Goal: Contribute content: Contribute content

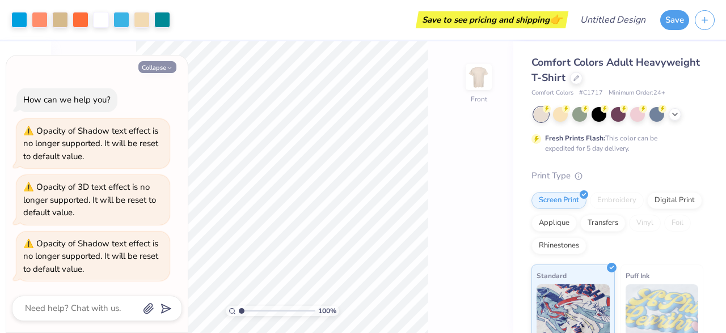
click at [170, 71] on icon "button" at bounding box center [169, 68] width 7 height 7
type textarea "x"
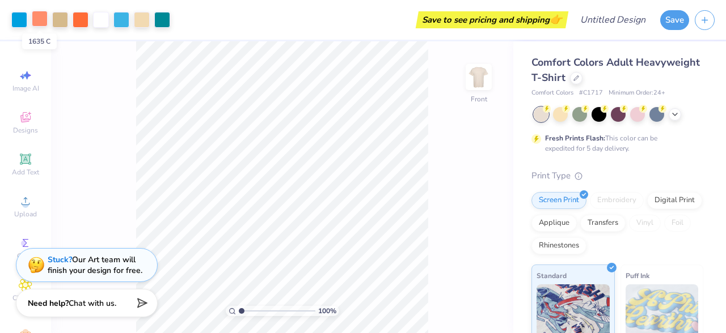
click at [40, 20] on div at bounding box center [40, 19] width 16 height 16
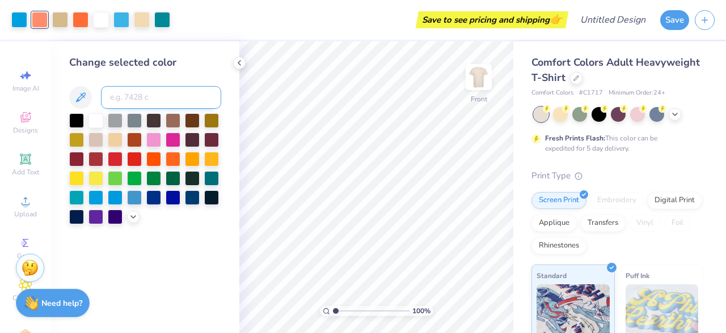
click at [143, 98] on input at bounding box center [161, 97] width 120 height 23
type input "36a0"
click at [181, 257] on div "Change selected color 36a0" at bounding box center [145, 187] width 188 height 292
click at [73, 98] on button at bounding box center [80, 97] width 23 height 23
click at [174, 142] on div at bounding box center [173, 139] width 15 height 15
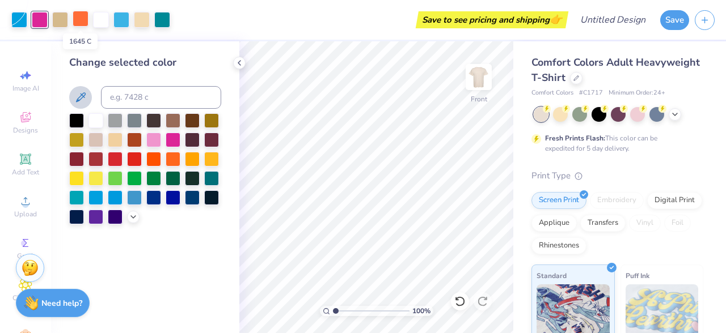
click at [79, 21] on div at bounding box center [81, 19] width 16 height 16
click at [171, 142] on div at bounding box center [173, 139] width 15 height 15
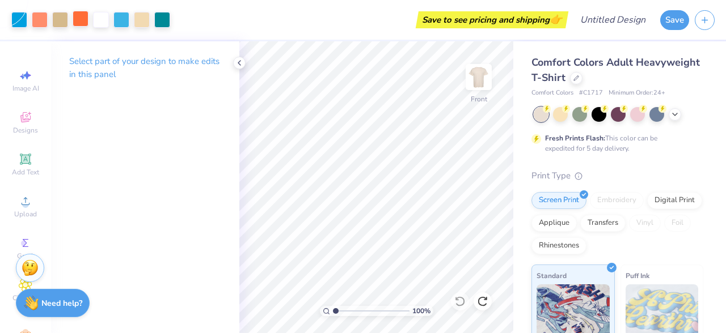
click at [77, 19] on div at bounding box center [81, 19] width 16 height 16
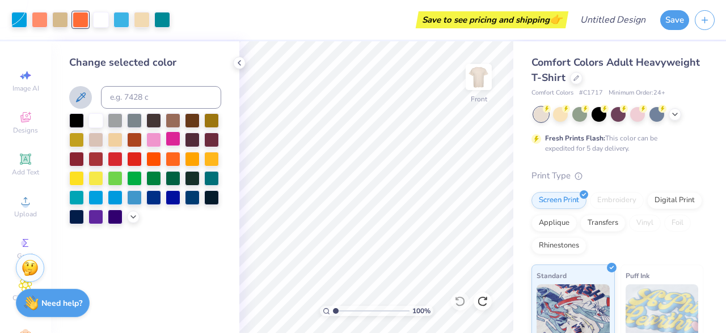
click at [172, 141] on div at bounding box center [173, 139] width 15 height 15
click at [40, 20] on div at bounding box center [40, 19] width 16 height 16
click at [133, 219] on icon at bounding box center [133, 216] width 9 height 9
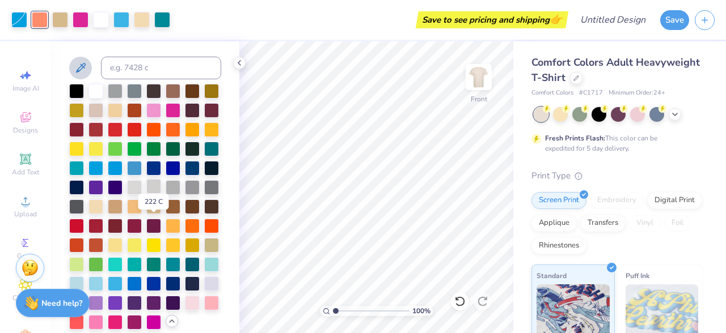
scroll to position [31, 0]
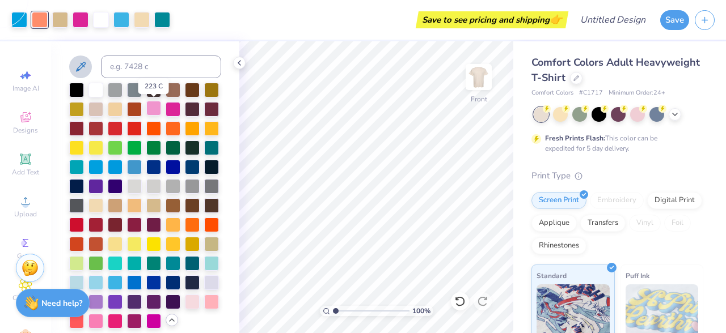
click at [158, 109] on div at bounding box center [153, 108] width 15 height 15
click at [162, 21] on div at bounding box center [162, 19] width 16 height 16
click at [117, 146] on div at bounding box center [115, 147] width 15 height 15
click at [22, 19] on div at bounding box center [19, 19] width 16 height 16
click at [153, 142] on div at bounding box center [153, 147] width 15 height 15
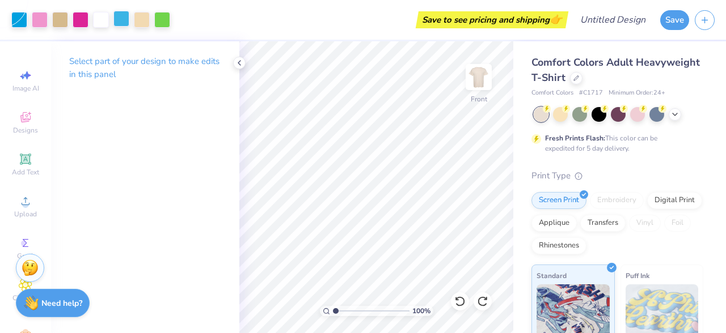
click at [120, 19] on div at bounding box center [121, 19] width 16 height 16
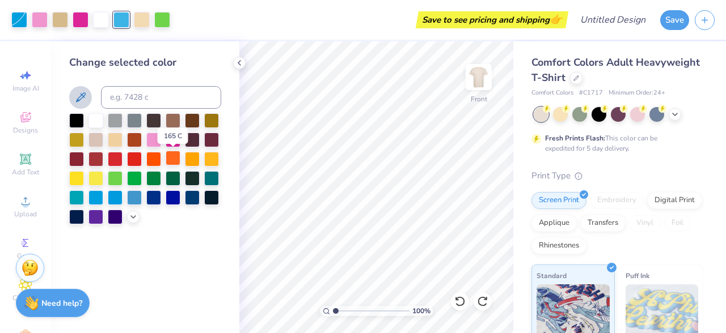
click at [169, 159] on div at bounding box center [173, 158] width 15 height 15
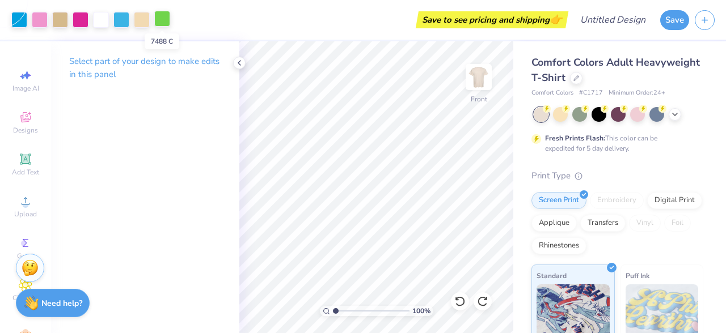
click at [159, 22] on div at bounding box center [162, 19] width 16 height 16
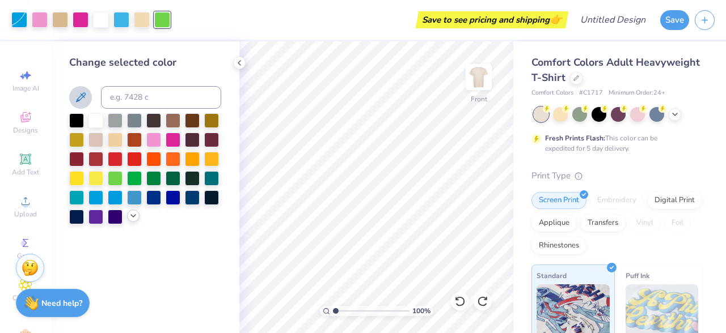
click at [131, 218] on icon at bounding box center [133, 216] width 9 height 9
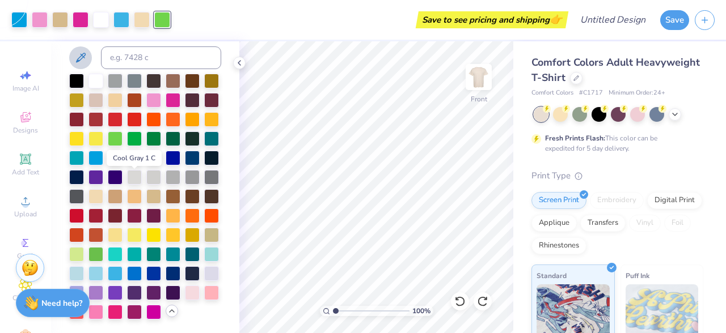
scroll to position [35, 0]
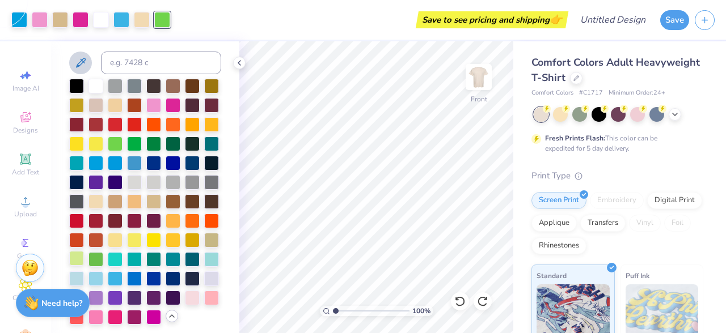
click at [75, 261] on div at bounding box center [76, 258] width 15 height 15
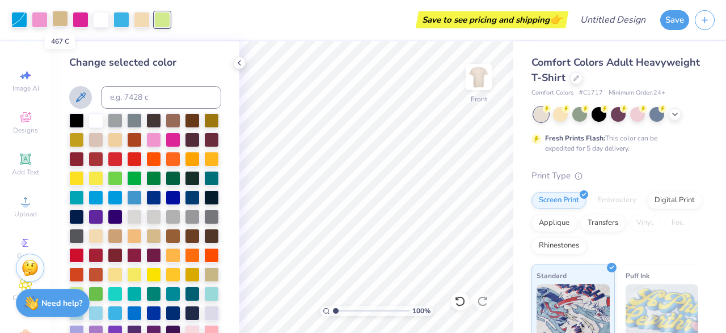
click at [63, 17] on div at bounding box center [60, 19] width 16 height 16
click at [154, 159] on div at bounding box center [153, 158] width 15 height 15
click at [174, 159] on div at bounding box center [173, 158] width 15 height 15
click at [160, 22] on div at bounding box center [162, 19] width 16 height 16
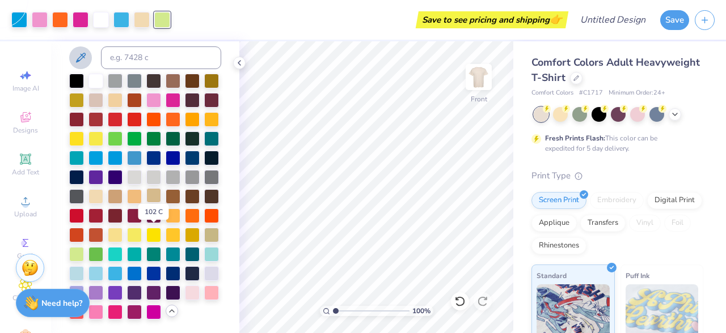
scroll to position [39, 0]
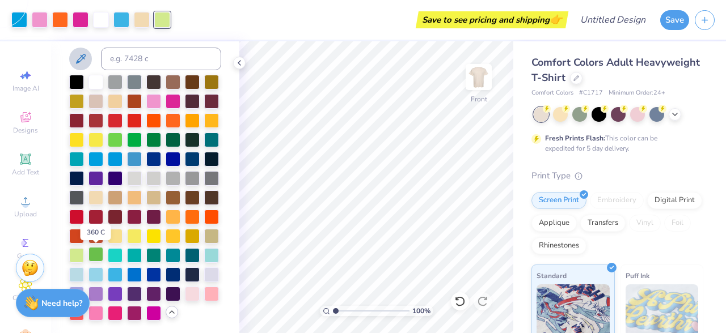
click at [93, 257] on div at bounding box center [95, 254] width 15 height 15
click at [132, 143] on div at bounding box center [134, 139] width 15 height 15
click at [115, 143] on div at bounding box center [115, 139] width 15 height 15
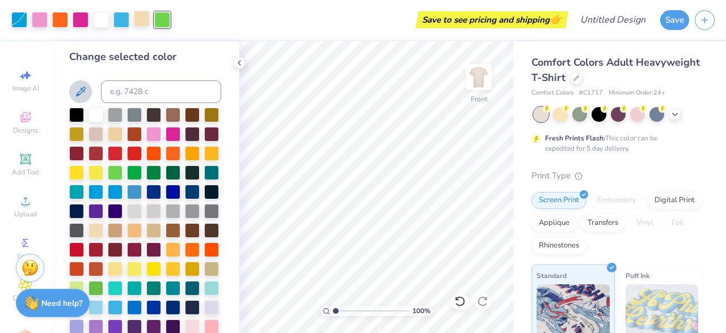
scroll to position [0, 0]
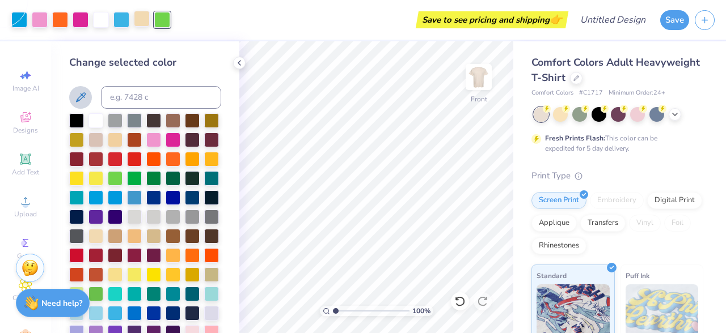
click at [144, 17] on div at bounding box center [142, 19] width 16 height 16
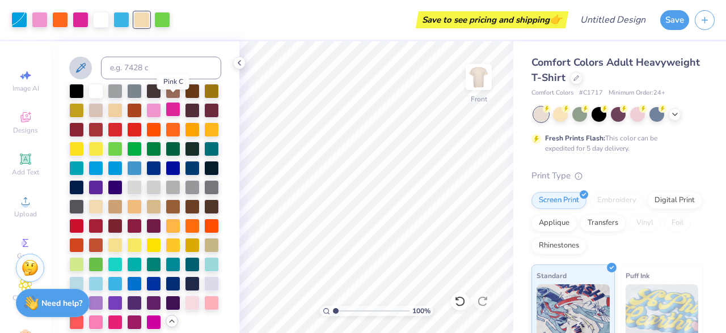
scroll to position [35, 0]
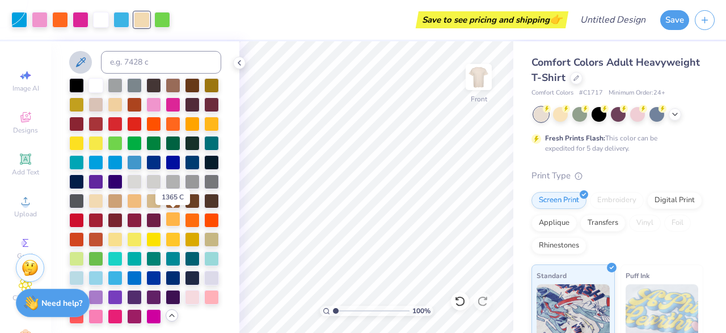
click at [173, 220] on div at bounding box center [173, 219] width 15 height 15
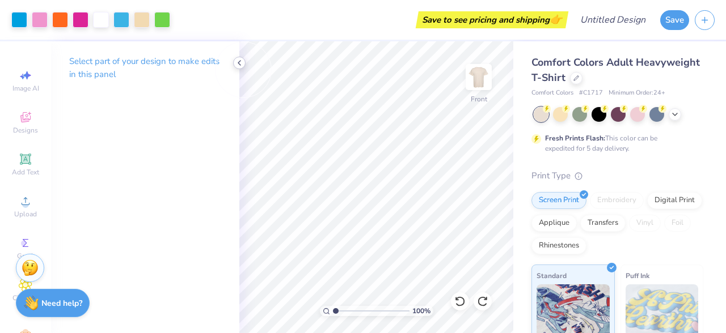
click at [243, 62] on icon at bounding box center [239, 62] width 9 height 9
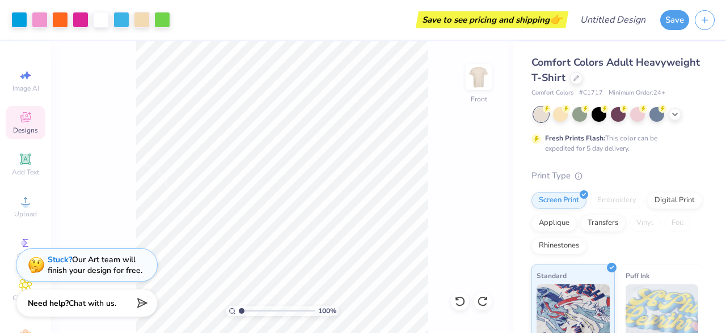
click at [25, 121] on icon at bounding box center [25, 118] width 9 height 7
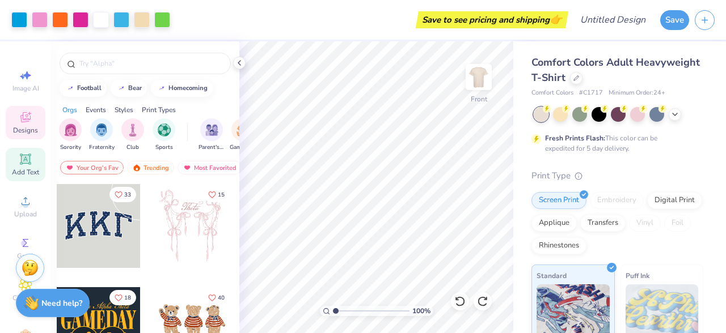
click at [26, 168] on span "Add Text" at bounding box center [25, 172] width 27 height 9
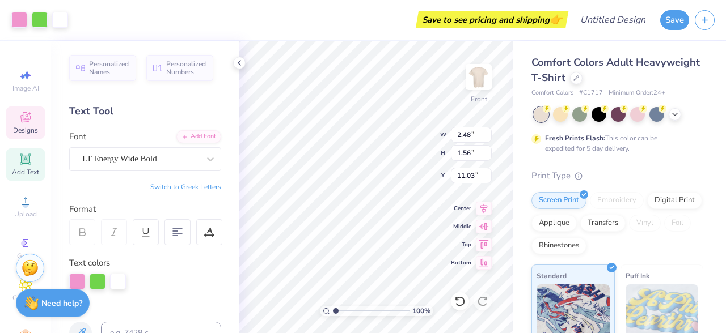
type input "2.48"
type input "1.56"
type input "11.03"
type textarea "PHI"
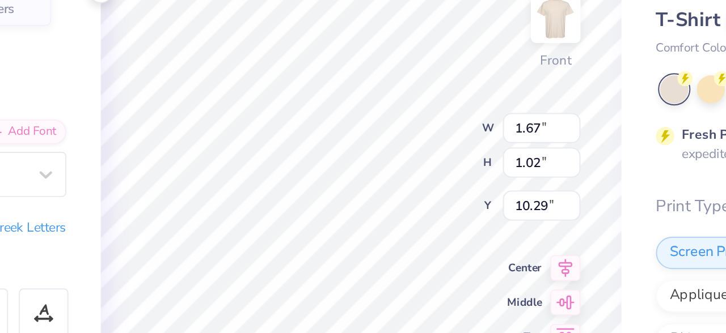
type input "8.31"
type input "5.43"
type input "8.07"
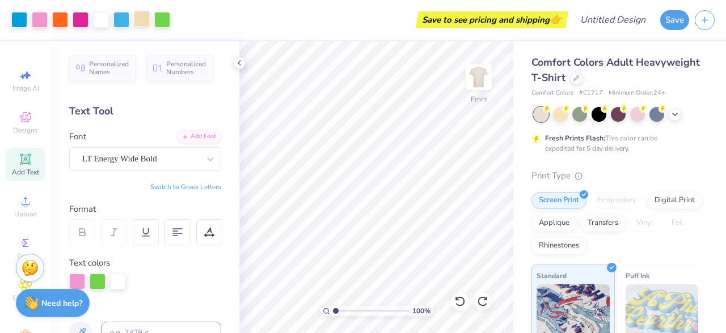
click at [143, 17] on div at bounding box center [142, 19] width 16 height 16
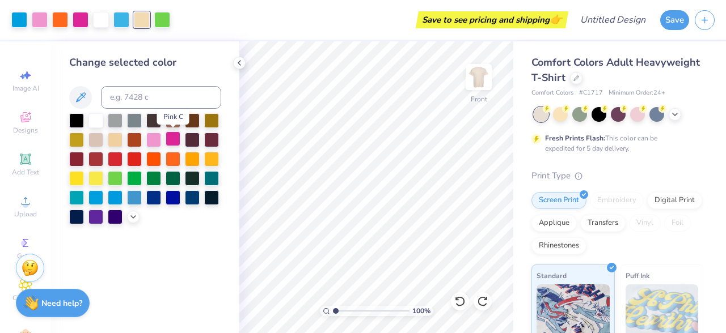
click at [172, 137] on div at bounding box center [173, 139] width 15 height 15
click at [164, 19] on div at bounding box center [162, 19] width 16 height 16
click at [172, 159] on div at bounding box center [173, 158] width 15 height 15
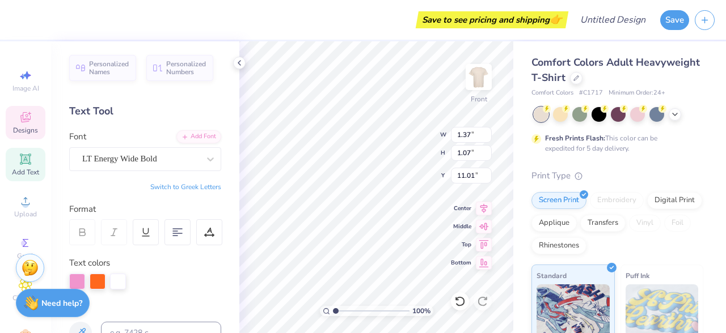
type input "1.37"
type input "1.07"
type input "11.01"
click at [96, 279] on div at bounding box center [98, 281] width 16 height 16
type input "1.67"
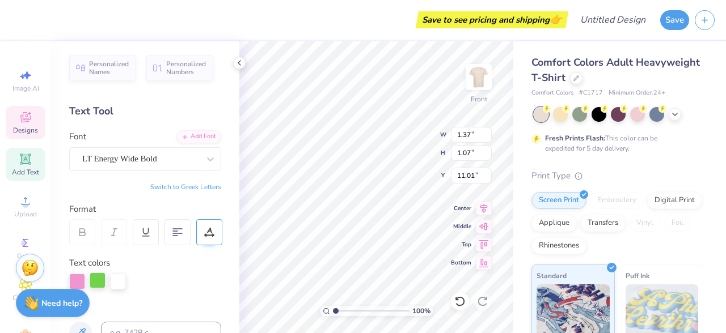
type input "1.02"
type input "10.29"
click at [98, 280] on div at bounding box center [98, 281] width 16 height 16
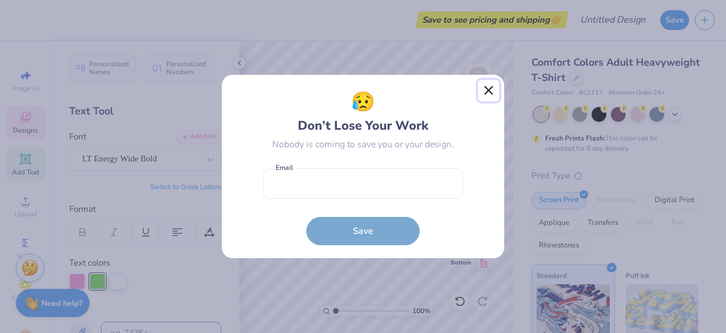
click at [493, 87] on button "Close" at bounding box center [489, 91] width 22 height 22
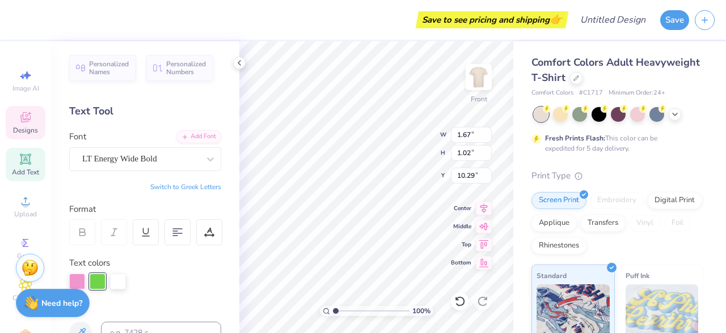
click at [97, 278] on div at bounding box center [98, 282] width 16 height 16
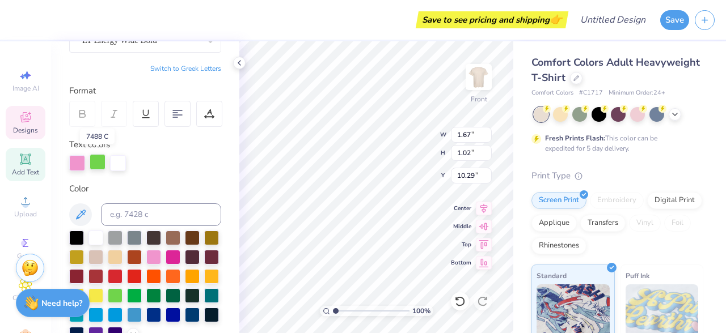
scroll to position [122, 0]
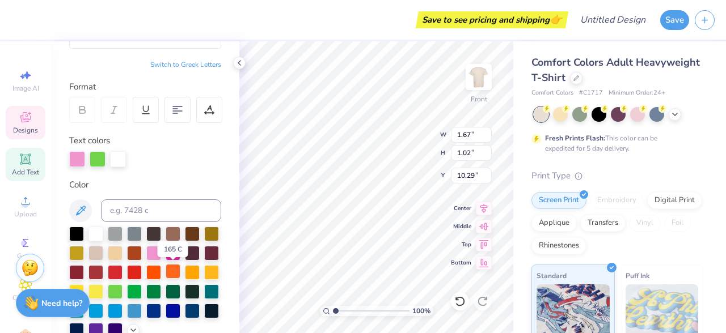
click at [177, 271] on div at bounding box center [173, 271] width 15 height 15
click at [98, 156] on div at bounding box center [98, 158] width 16 height 16
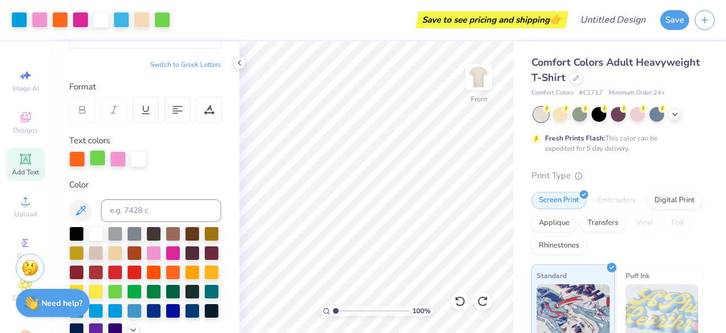
drag, startPoint x: 95, startPoint y: 157, endPoint x: 102, endPoint y: 162, distance: 8.5
click at [102, 162] on div at bounding box center [98, 158] width 16 height 16
click at [102, 162] on div at bounding box center [98, 159] width 16 height 16
click at [79, 157] on div at bounding box center [77, 158] width 16 height 16
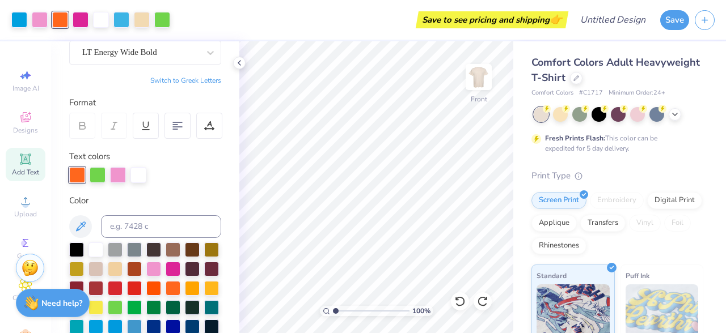
scroll to position [106, 0]
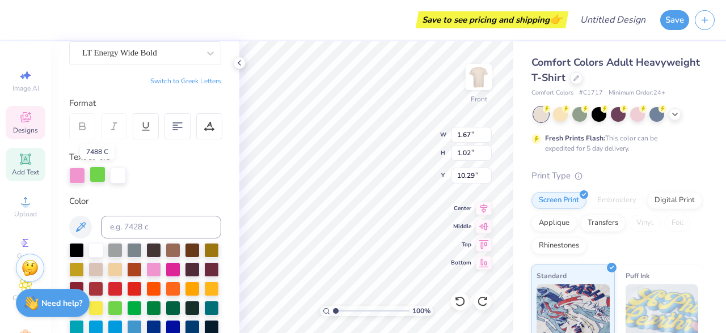
click at [95, 174] on div at bounding box center [98, 175] width 16 height 16
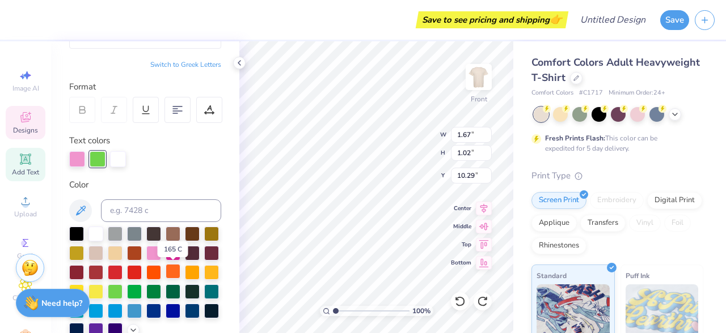
click at [174, 270] on div at bounding box center [173, 271] width 15 height 15
type input "2.32"
type input "1.90"
type input "8.90"
click at [100, 161] on div at bounding box center [98, 158] width 16 height 16
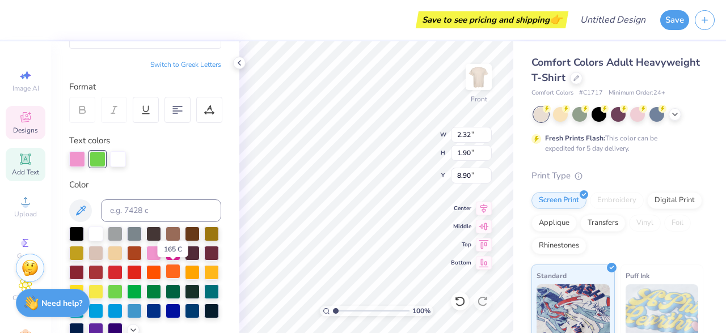
click at [169, 270] on div at bounding box center [173, 271] width 15 height 15
type textarea "ALPHA"
type input "1.37"
type input "1.07"
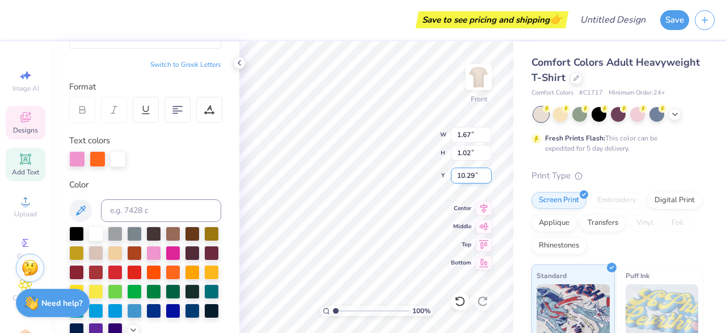
type input "11.01"
type input "11.43"
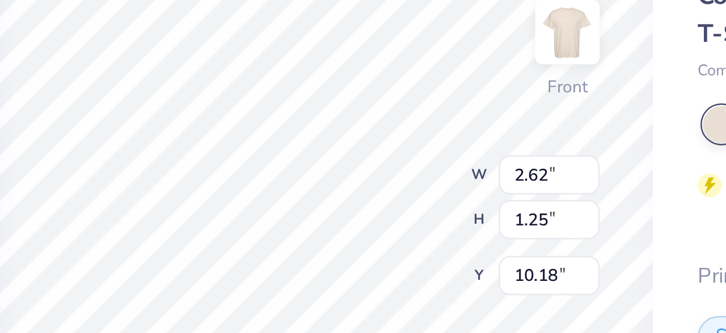
type input "2.62"
type input "1.25"
type input "10.71"
type input "6.51"
type input "3.02"
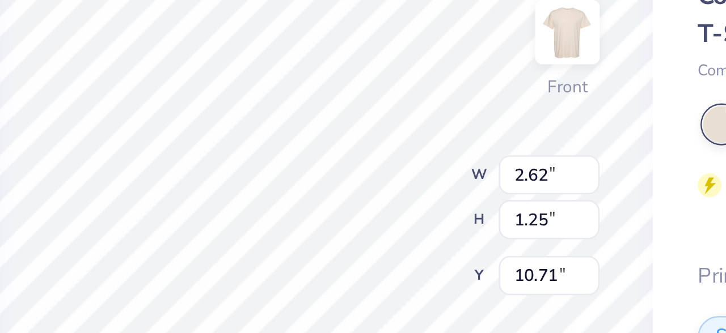
type input "8.65"
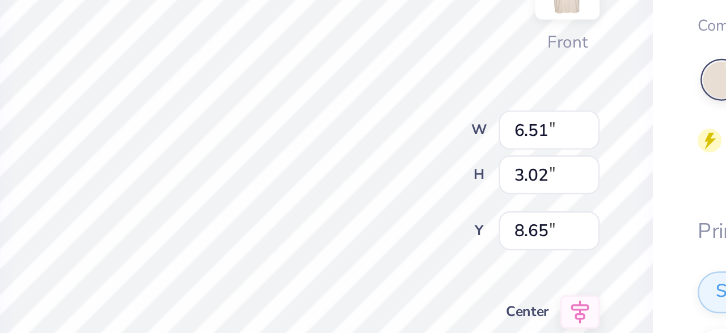
scroll to position [0, 3]
type textarea "Love Island 2025"
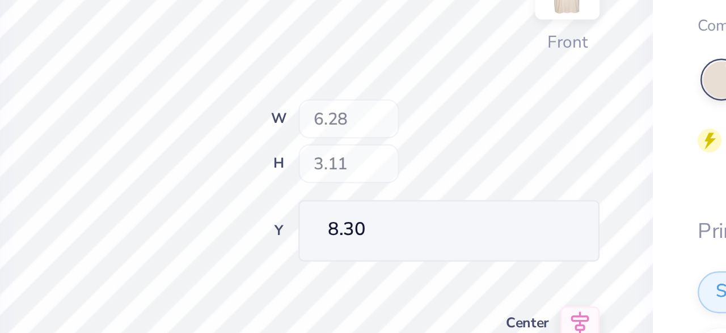
type input "8.30"
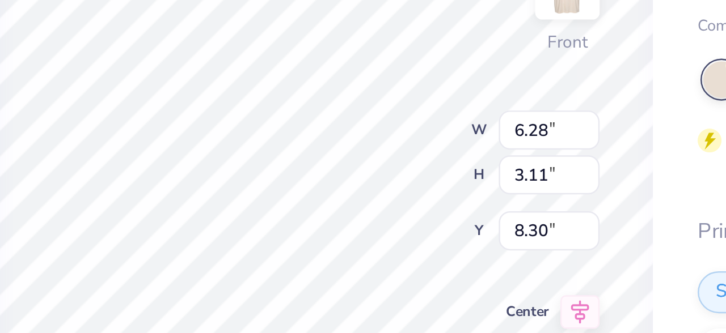
type input "8.65"
type input "6.51"
type input "3.02"
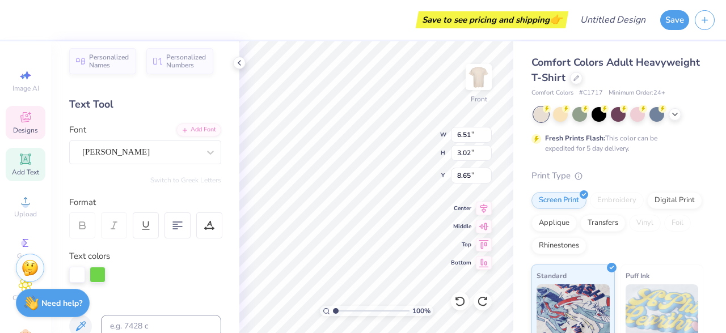
scroll to position [0, 0]
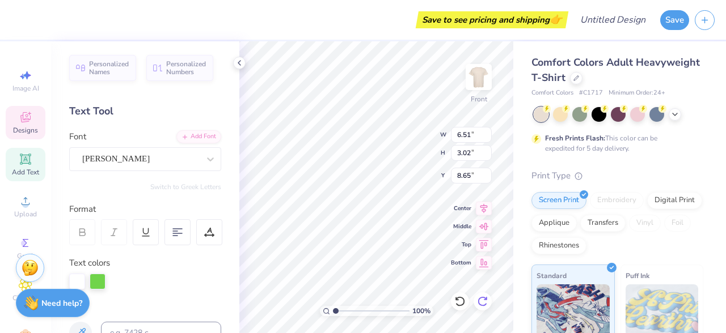
click at [480, 303] on icon at bounding box center [482, 301] width 11 height 11
type input "6.28"
type input "3.11"
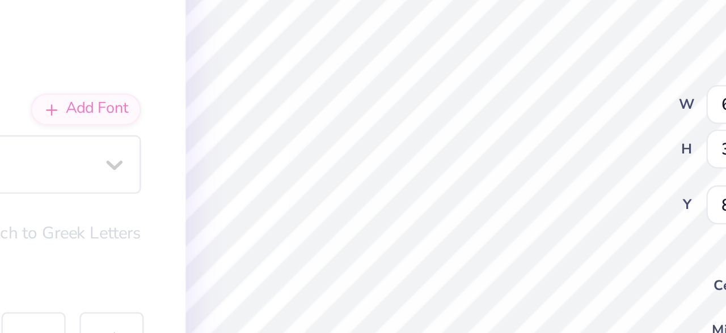
scroll to position [0, 3]
type textarea "Love Island 2025"
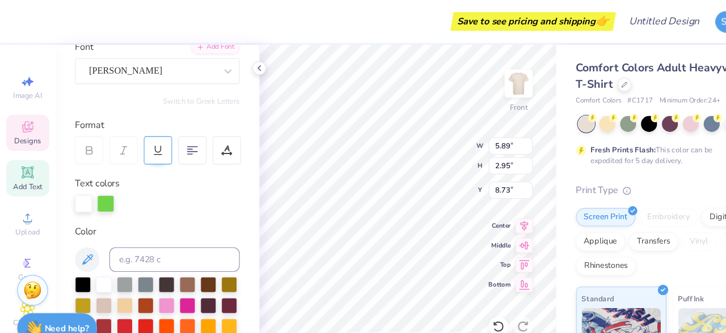
scroll to position [97, 0]
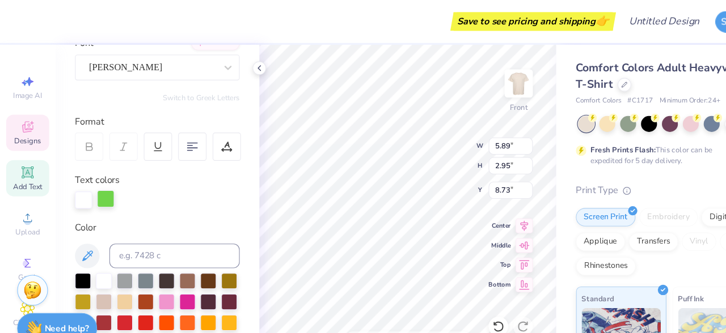
click at [100, 186] on div at bounding box center [98, 184] width 16 height 16
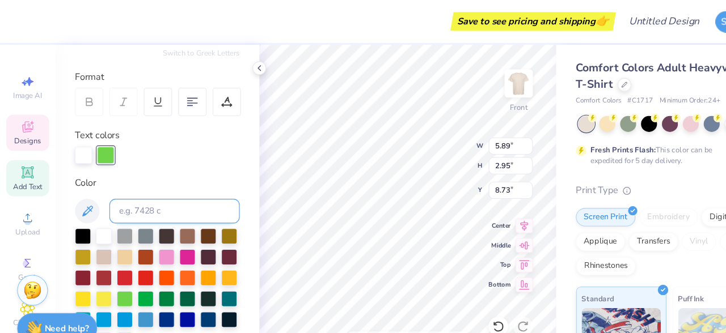
scroll to position [150, 0]
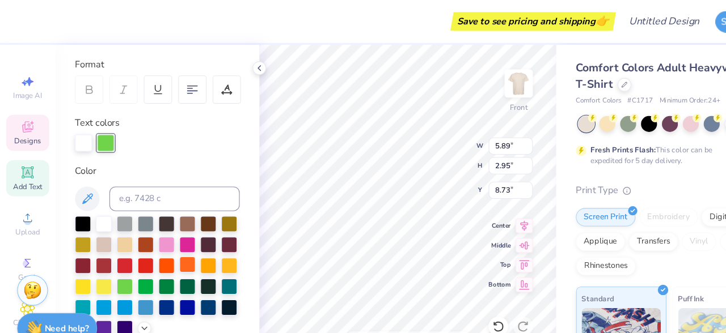
click at [178, 247] on div at bounding box center [173, 244] width 15 height 15
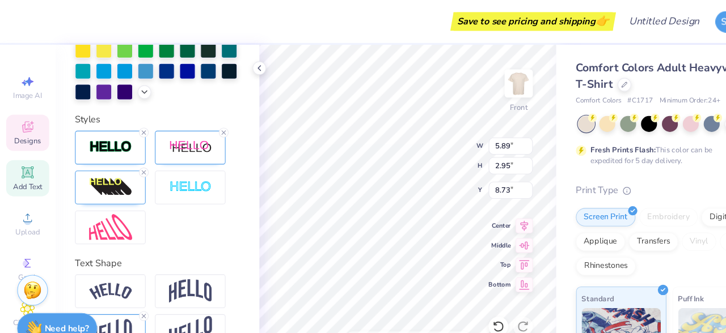
scroll to position [370, 0]
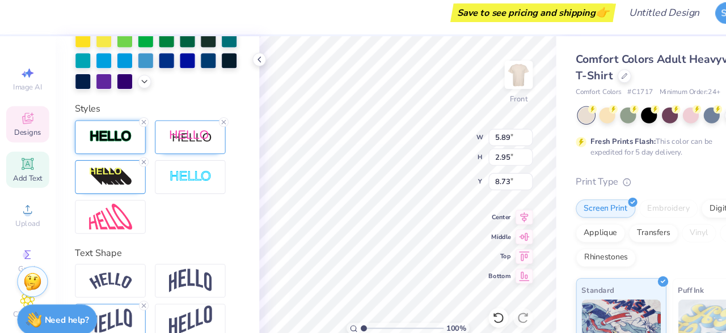
click at [93, 141] on div at bounding box center [101, 134] width 65 height 31
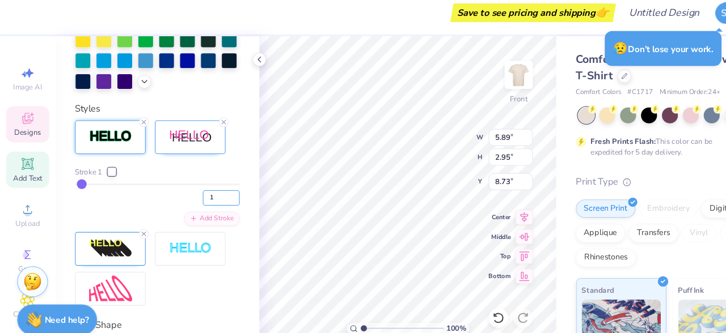
type input "1"
click at [218, 192] on input "1" at bounding box center [204, 191] width 34 height 14
type input "1"
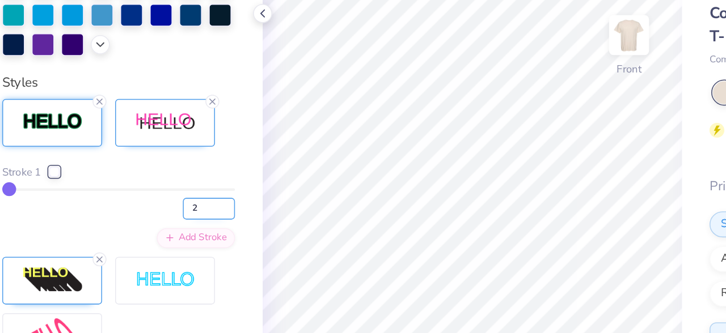
type input "2"
click at [217, 188] on input "2" at bounding box center [204, 191] width 34 height 14
type input "2"
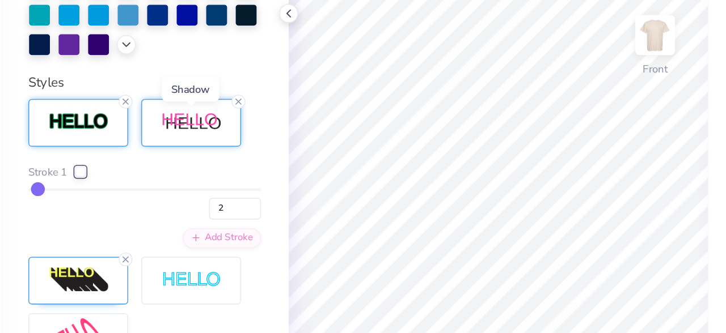
click at [174, 137] on img at bounding box center [176, 135] width 40 height 14
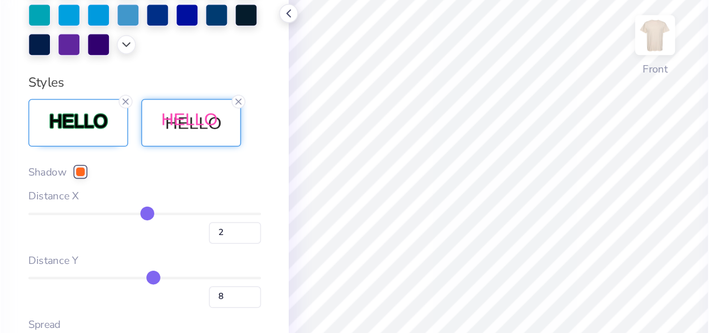
scroll to position [377, 0]
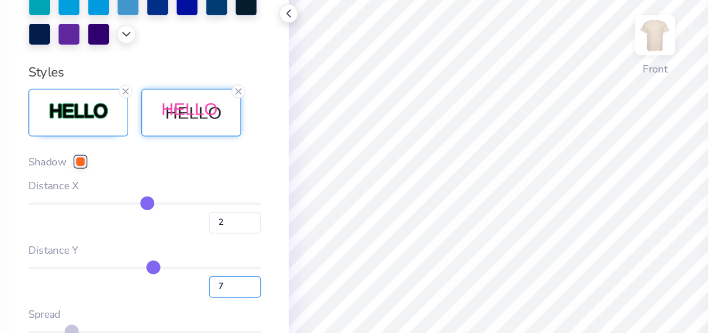
type input "7"
click at [217, 243] on input "7" at bounding box center [204, 242] width 34 height 14
type input "7"
click at [211, 196] on input "2" at bounding box center [204, 200] width 34 height 14
type input "1"
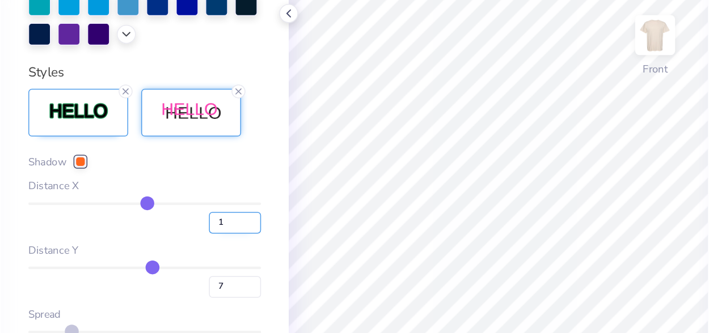
click at [218, 201] on input "1" at bounding box center [204, 200] width 34 height 14
type input "1"
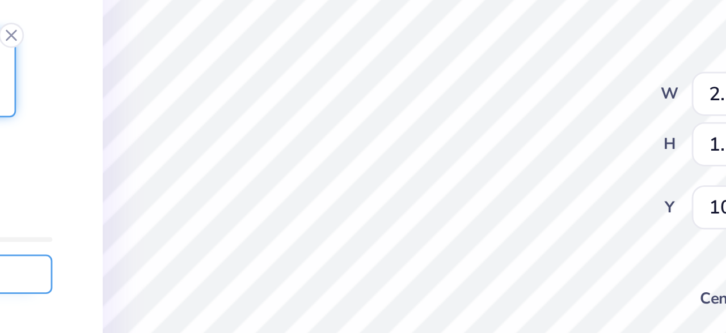
scroll to position [370, 0]
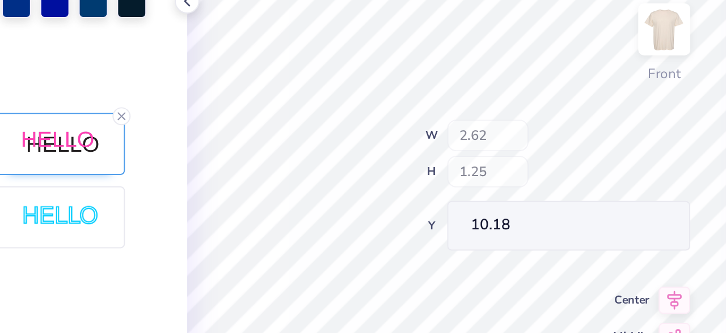
type input "10.18"
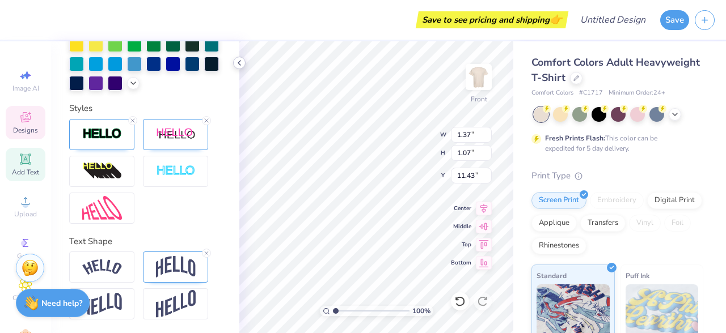
click at [238, 62] on polyline at bounding box center [239, 63] width 2 height 5
type input "2.62"
type input "1.25"
type input "10.18"
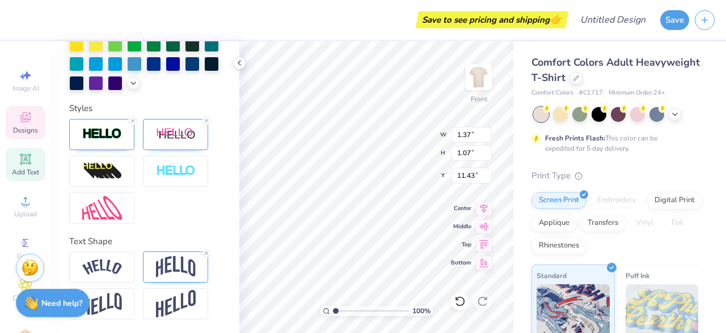
type textarea "PAD EDITION"
type input "10.21"
type textarea "PHI ALPHA DELTA EDITION"
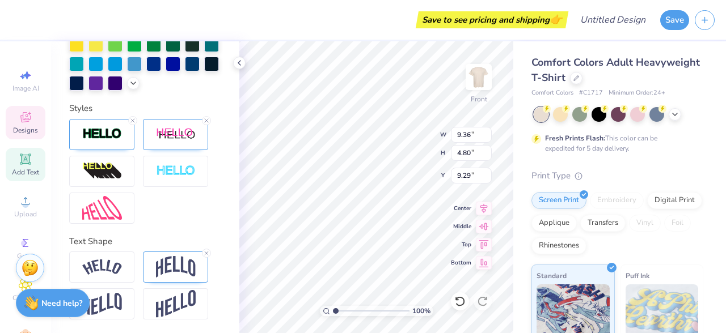
scroll to position [369, 0]
click at [121, 299] on div at bounding box center [101, 304] width 65 height 31
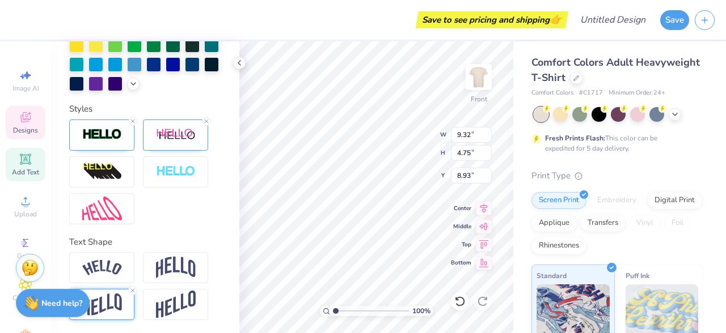
type input "9.32"
type input "4.75"
type input "8.93"
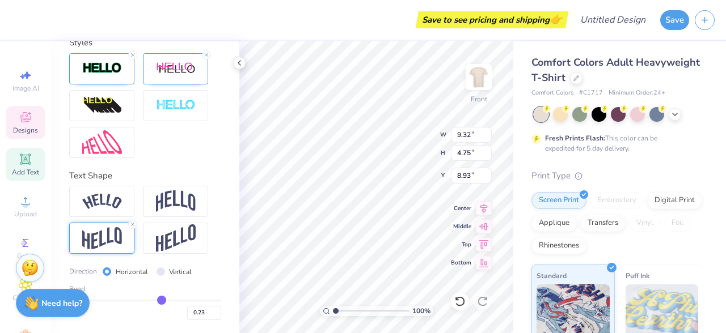
type input "0.22"
type input "0.24"
type input "0.29"
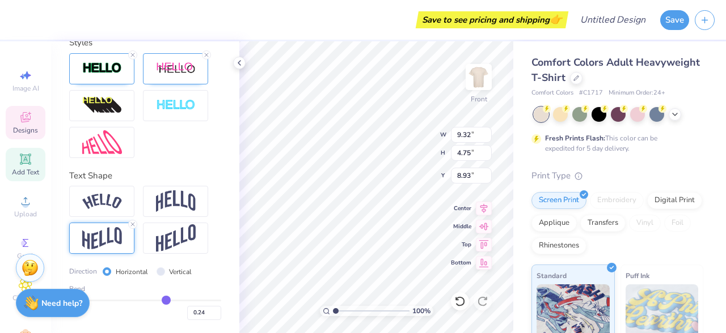
type input "0.29"
type input "0.31"
type input "0.32"
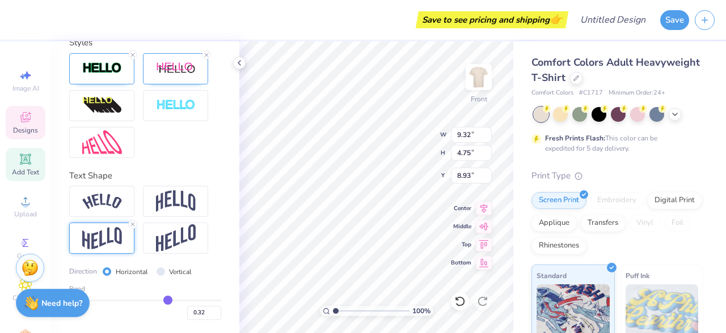
type input "0.33"
drag, startPoint x: 160, startPoint y: 299, endPoint x: 168, endPoint y: 299, distance: 7.9
type input "0.33"
click at [168, 300] on input "range" at bounding box center [145, 301] width 152 height 2
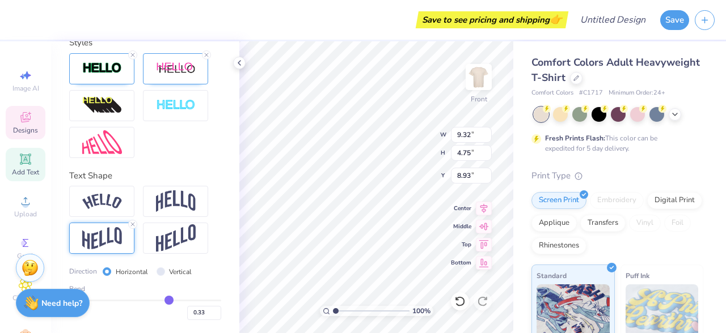
type input "8.91"
type input "0.36"
type input "0.39"
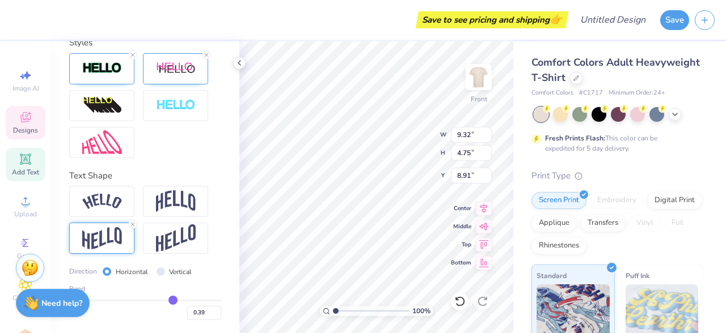
type input "0.57"
type input "0.65"
type input "0.71"
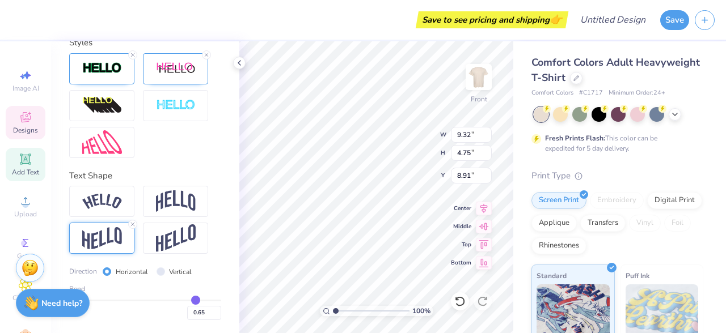
type input "0.71"
type input "0.74"
type input "0.76"
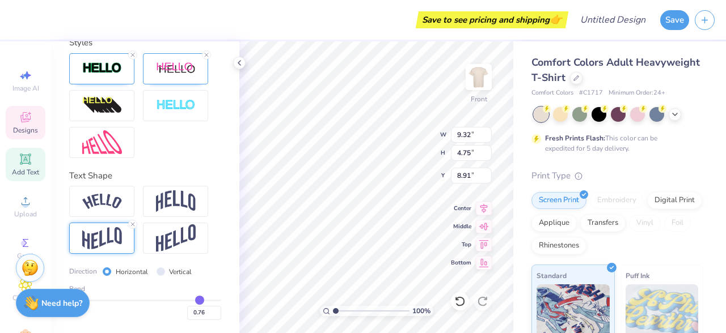
drag, startPoint x: 169, startPoint y: 299, endPoint x: 199, endPoint y: 299, distance: 30.1
type input "0.76"
click at [199, 300] on input "range" at bounding box center [145, 301] width 152 height 2
type input "9.33"
type input "4.78"
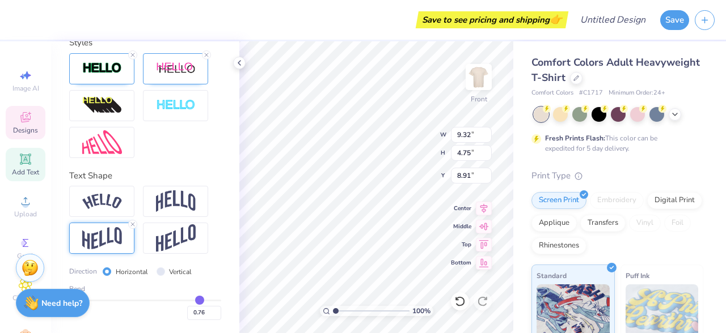
type input "8.88"
type input "0.75"
type input "0.42"
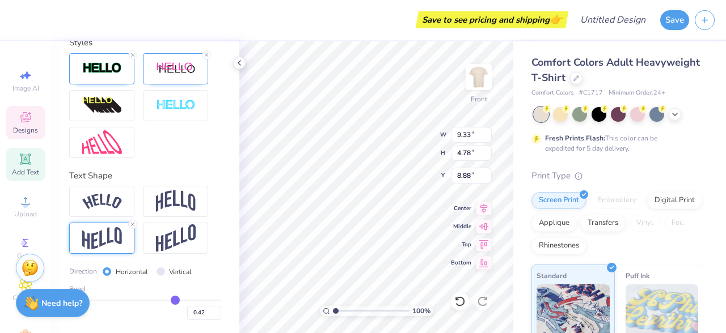
type input "-0.12"
type input "-0.43"
type input "-0.64"
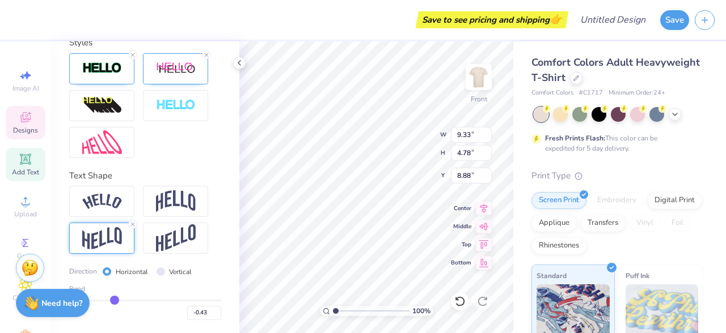
type input "-0.64"
type input "-0.79"
type input "-0.9"
type input "-0.90"
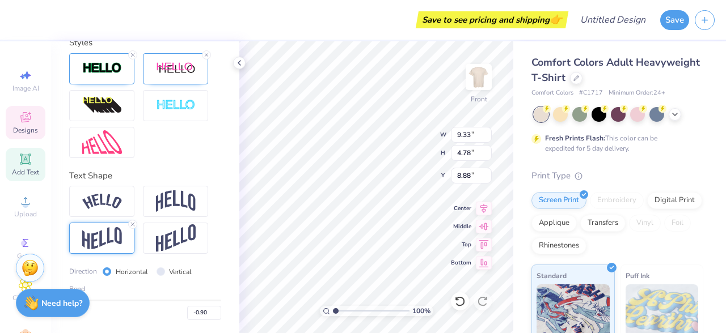
type input "-0.99"
type input "-1"
type input "-1.00"
drag, startPoint x: 199, startPoint y: 299, endPoint x: 50, endPoint y: 306, distance: 149.3
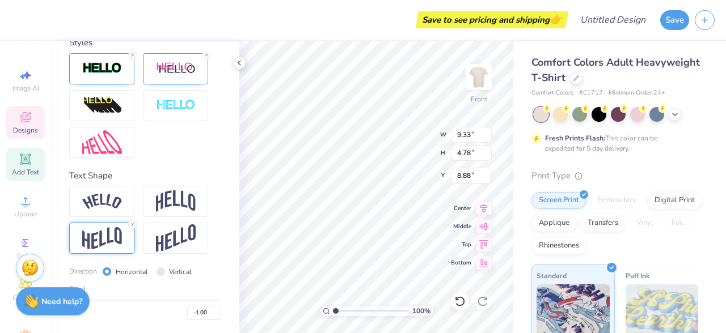
type input "-1"
click at [69, 302] on input "range" at bounding box center [145, 301] width 152 height 2
type input "9.34"
type input "8.97"
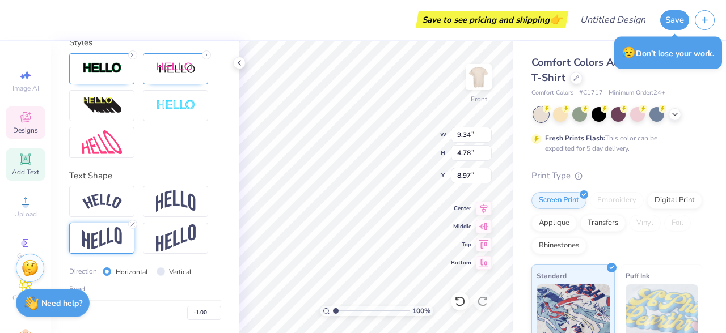
type textarea "PHI ALPHA DELTA"
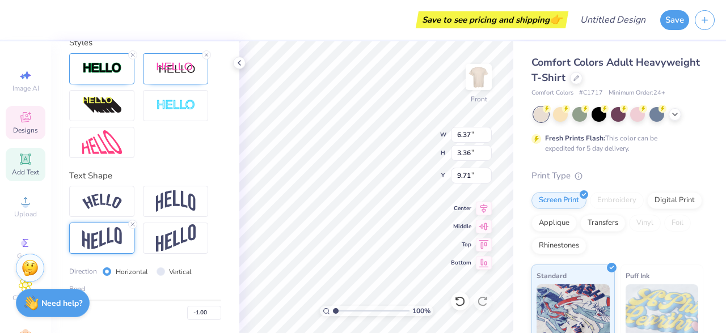
scroll to position [0, 1]
type textarea "PHI ALPHA DELTA"
type input "9.31"
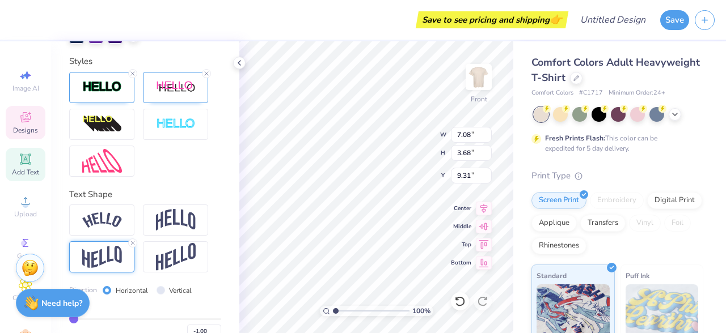
scroll to position [414, 0]
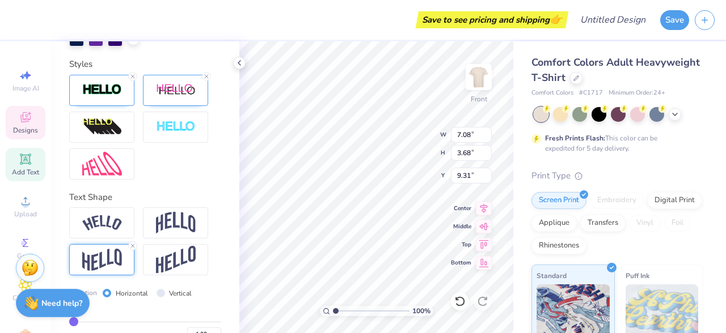
type input "-0.97"
type input "-0.96"
type input "-0.94"
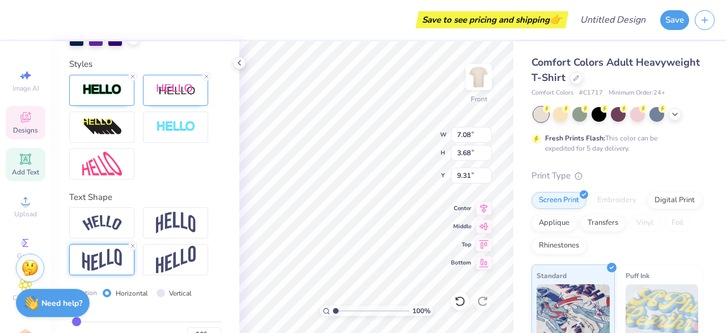
type input "-0.94"
type input "-0.91"
type input "-0.9"
type input "-0.90"
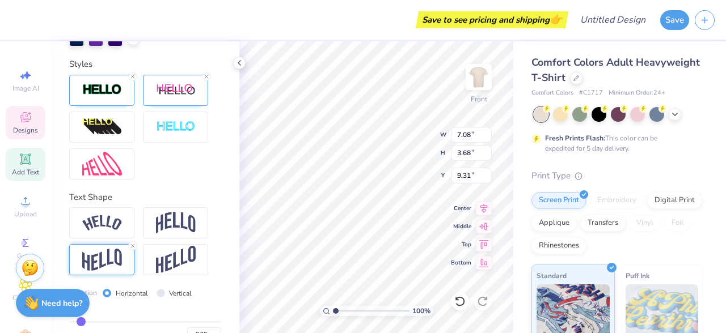
type input "-0.9"
click at [81, 323] on input "range" at bounding box center [145, 323] width 152 height 2
type input "7.07"
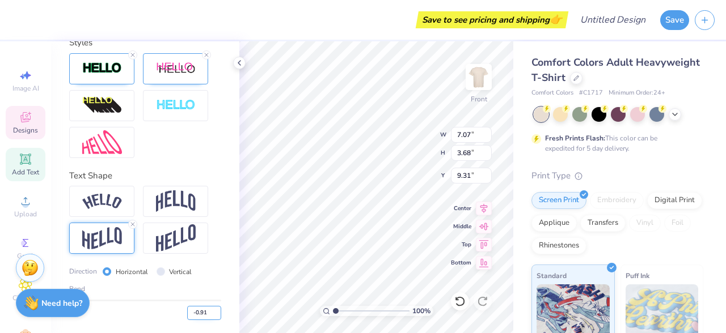
click at [216, 316] on input "-0.91" at bounding box center [204, 313] width 34 height 14
click at [216, 316] on input "-0.92" at bounding box center [204, 313] width 34 height 14
click at [216, 316] on input "-0.93" at bounding box center [204, 313] width 34 height 14
click at [216, 316] on input "-0.94" at bounding box center [204, 313] width 34 height 14
click at [216, 316] on input "-0.95" at bounding box center [204, 313] width 34 height 14
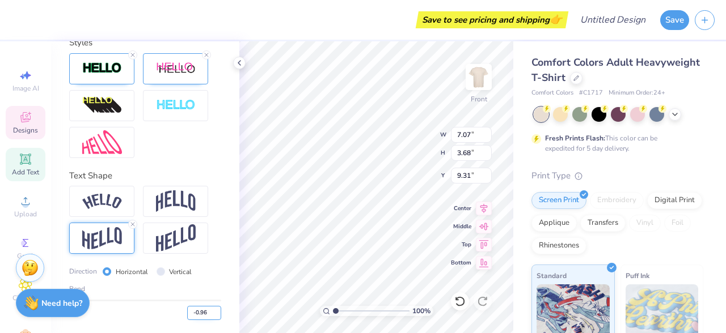
click at [216, 316] on input "-0.96" at bounding box center [204, 313] width 34 height 14
click at [216, 316] on input "-0.97" at bounding box center [204, 313] width 34 height 14
click at [216, 311] on input "-0.96" at bounding box center [204, 313] width 34 height 14
click at [216, 311] on input "-0.95" at bounding box center [204, 313] width 34 height 14
click at [216, 311] on input "-0.94" at bounding box center [204, 313] width 34 height 14
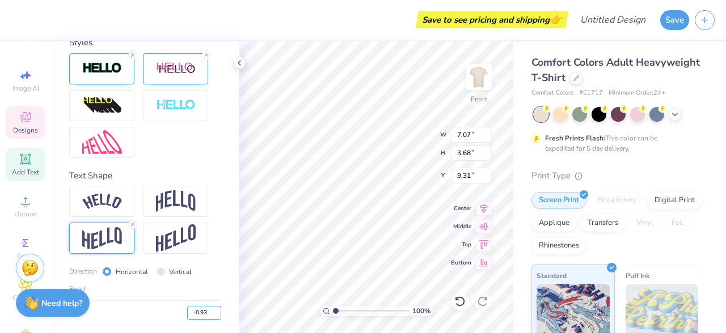
click at [216, 311] on input "-0.93" at bounding box center [204, 313] width 34 height 14
click at [216, 311] on input "-0.92" at bounding box center [204, 313] width 34 height 14
click at [216, 311] on input "-0.91" at bounding box center [204, 313] width 34 height 14
click at [216, 311] on input "-0.9" at bounding box center [204, 313] width 34 height 14
click at [216, 311] on input "-0.89" at bounding box center [204, 313] width 34 height 14
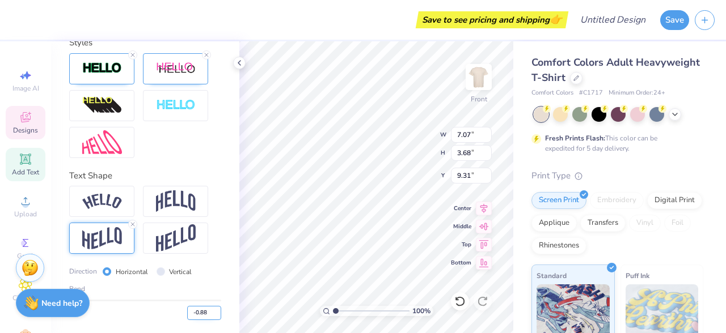
click at [216, 311] on input "-0.88" at bounding box center [204, 313] width 34 height 14
click at [216, 311] on input "-0.87" at bounding box center [204, 313] width 34 height 14
click at [216, 311] on input "-0.86" at bounding box center [204, 313] width 34 height 14
click at [216, 311] on input "-0.85" at bounding box center [204, 313] width 34 height 14
click at [216, 311] on input "-0.84" at bounding box center [204, 313] width 34 height 14
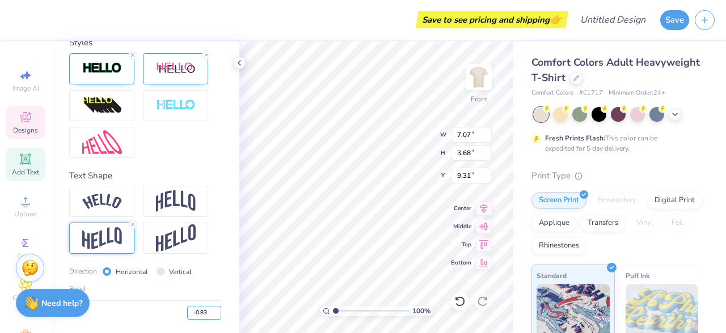
click at [216, 311] on input "-0.83" at bounding box center [204, 313] width 34 height 14
click at [216, 311] on input "-0.82" at bounding box center [204, 313] width 34 height 14
click at [216, 311] on input "-0.81" at bounding box center [204, 313] width 34 height 14
type input "-0.8"
click at [216, 311] on input "-0.8" at bounding box center [204, 313] width 34 height 14
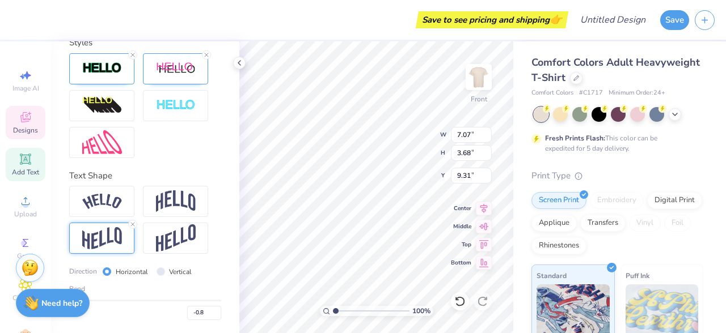
type input "-0.8"
type input "-0.80"
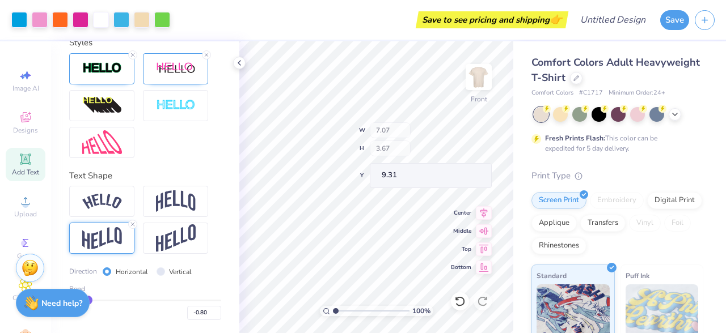
type input "9.31"
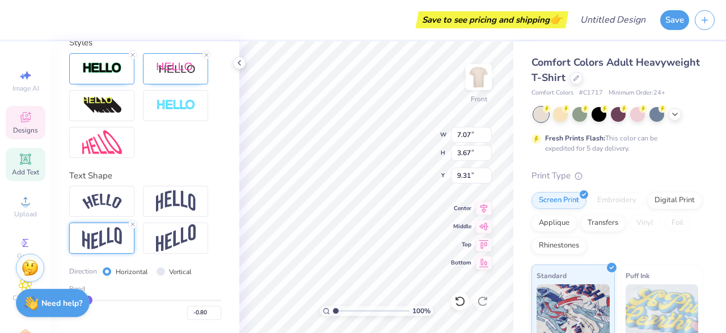
scroll to position [0, 1]
type textarea "PHI"
type input "-0.73"
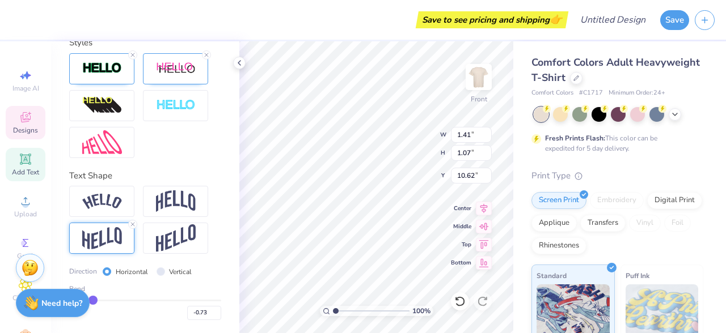
type input "-0.67"
type input "-0.58"
type input "-0.5"
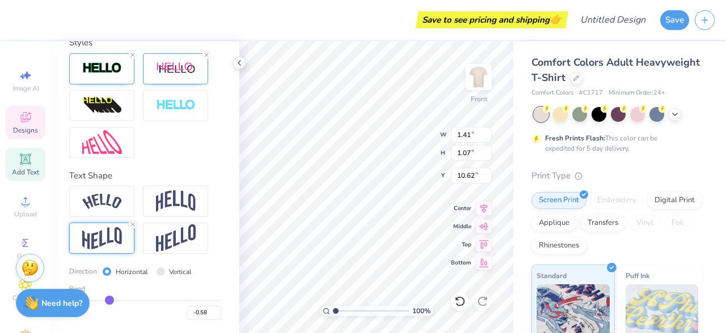
type input "-0.50"
type input "-0.43"
type input "-0.38"
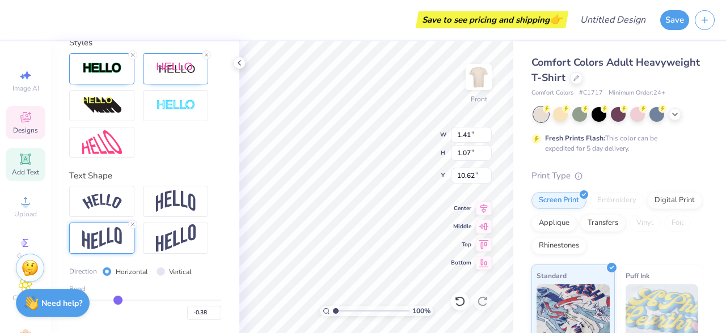
type input "-0.33"
type input "-0.29"
type input "-0.27"
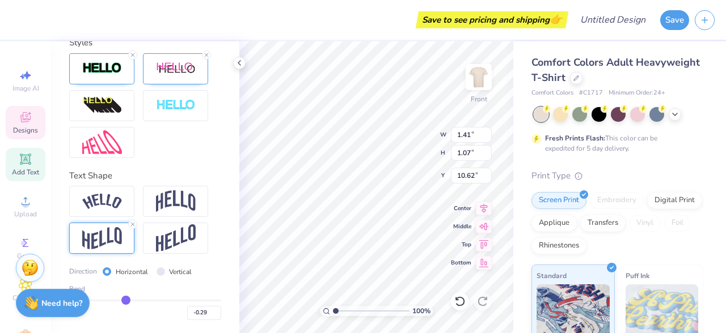
type input "-0.27"
type input "-0.26"
type input "-0.25"
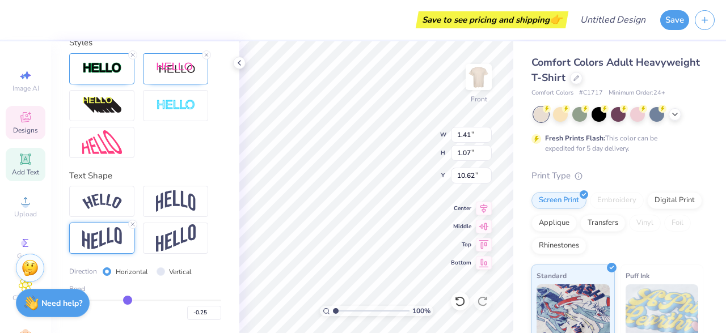
type input "-0.24"
type input "0.03"
drag, startPoint x: 92, startPoint y: 301, endPoint x: 140, endPoint y: 305, distance: 47.8
click at [147, 306] on div "-0.24" at bounding box center [145, 310] width 152 height 20
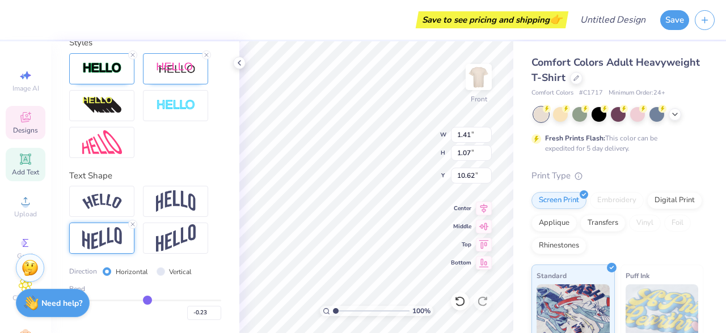
type input "0.03"
type input "1.38"
type input "10.67"
type input "0.01"
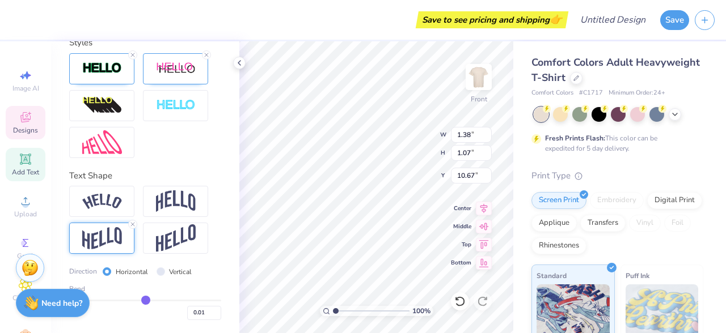
type input "1.36"
type input "1.08"
type input "10.71"
type input "0"
type input "0.00"
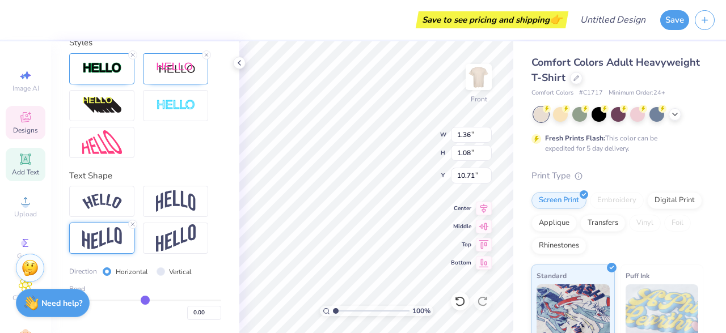
type input "-0.01"
type input "-0.03"
type input "-0.04"
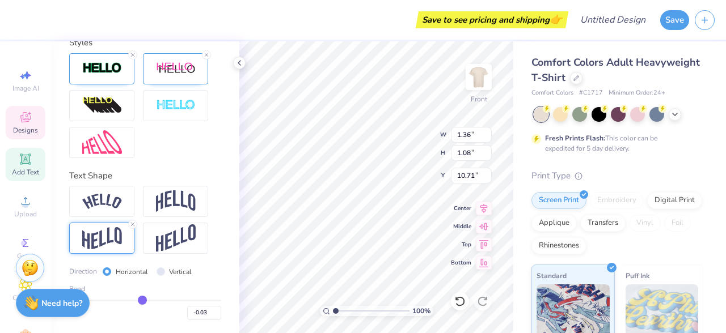
type input "-0.04"
type input "-0.19"
type input "1.37"
type input "-0.18"
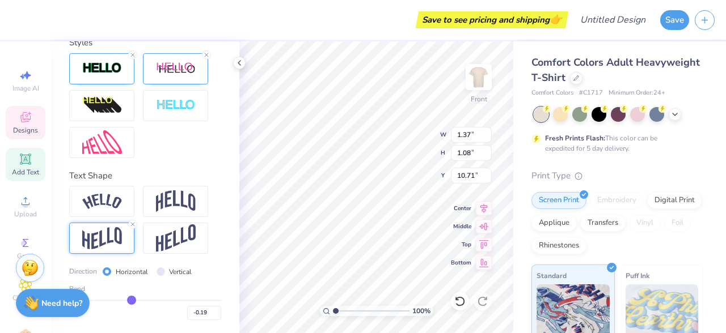
type input "-0.18"
type input "-0.17"
type input "-0.16"
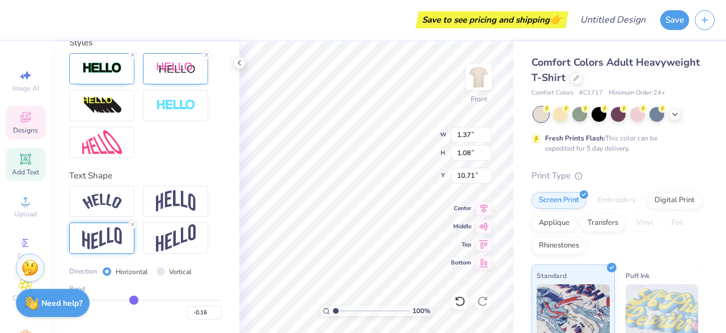
type input "-0.15"
drag, startPoint x: 150, startPoint y: 301, endPoint x: 134, endPoint y: 302, distance: 15.9
click at [134, 302] on input "range" at bounding box center [145, 301] width 152 height 2
type input "-0.15"
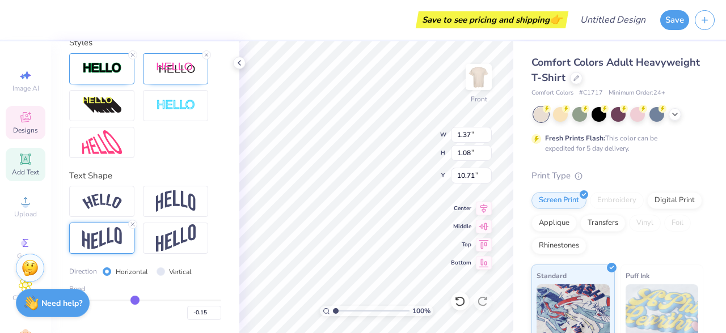
type input "-0.14"
type input "10.69"
type input "-0.15"
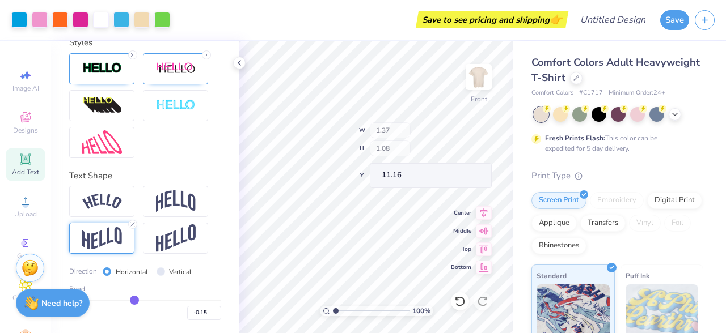
type input "11.16"
type input "-0.12"
type input "-0.11"
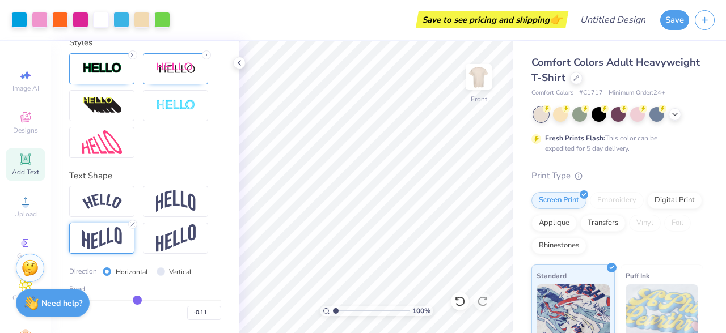
type input "-0.08"
type input "-0.07"
type input "-0.06"
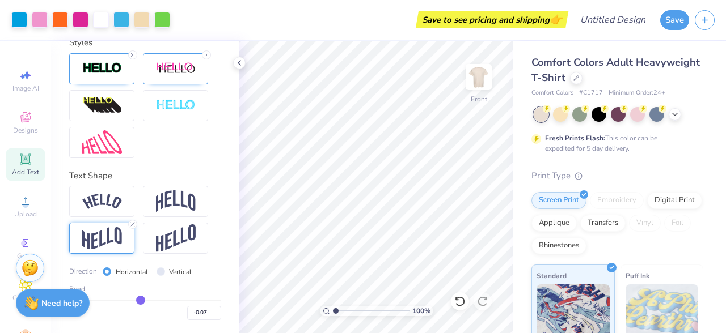
type input "-0.06"
type input "0.01"
type input "0.02"
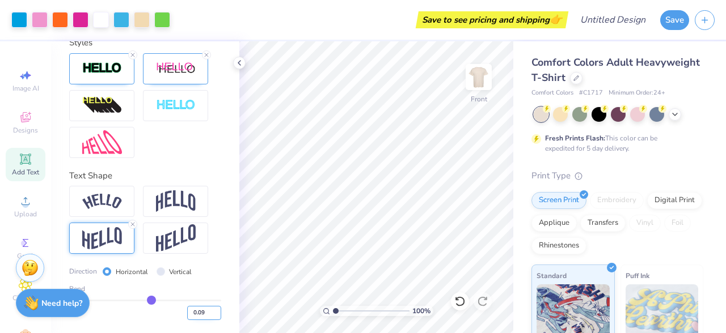
drag, startPoint x: 136, startPoint y: 301, endPoint x: 206, endPoint y: 311, distance: 70.5
click at [147, 301] on input "range" at bounding box center [145, 301] width 152 height 2
click at [217, 316] on input "0.03" at bounding box center [204, 313] width 34 height 14
click at [217, 316] on input "0.02" at bounding box center [204, 313] width 34 height 14
click at [217, 316] on input "0.01" at bounding box center [204, 313] width 34 height 14
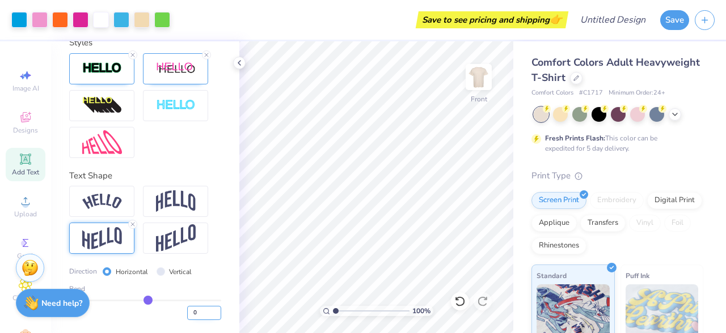
click at [217, 316] on input "0" at bounding box center [204, 313] width 34 height 14
click at [217, 316] on input "-0.01" at bounding box center [204, 313] width 34 height 14
click at [217, 316] on input "-0.02" at bounding box center [204, 313] width 34 height 14
click at [217, 316] on input "-0.03" at bounding box center [204, 313] width 34 height 14
click at [217, 316] on input "-0.04" at bounding box center [204, 313] width 34 height 14
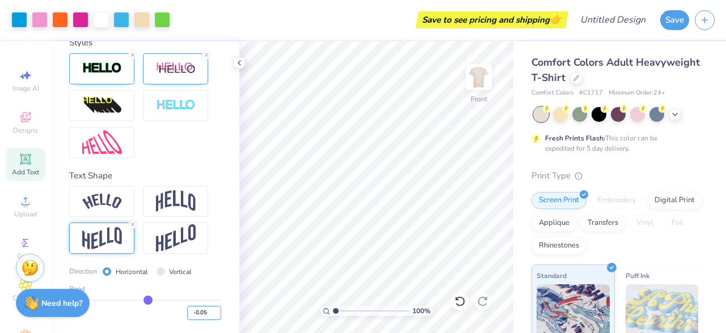
click at [217, 316] on input "-0.05" at bounding box center [204, 313] width 34 height 14
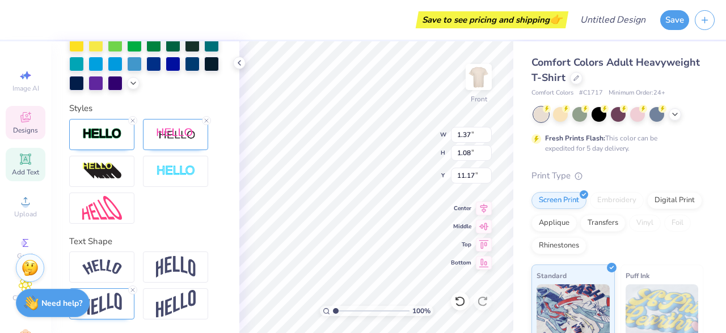
scroll to position [0, 1]
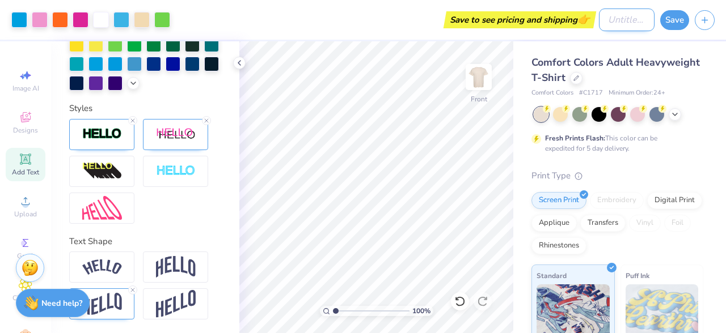
click at [610, 16] on input "Design Title" at bounding box center [627, 20] width 56 height 23
click at [675, 19] on button "Save" at bounding box center [674, 19] width 29 height 20
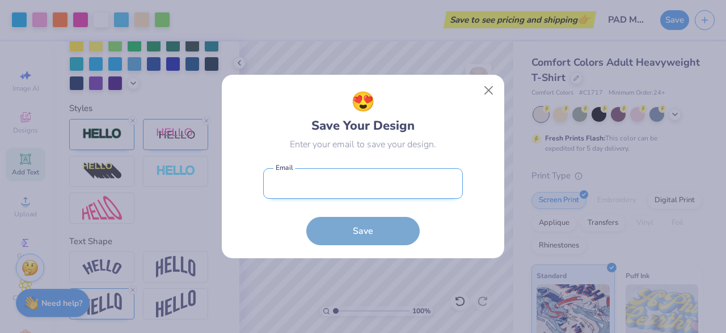
click at [391, 179] on input "email" at bounding box center [363, 183] width 200 height 31
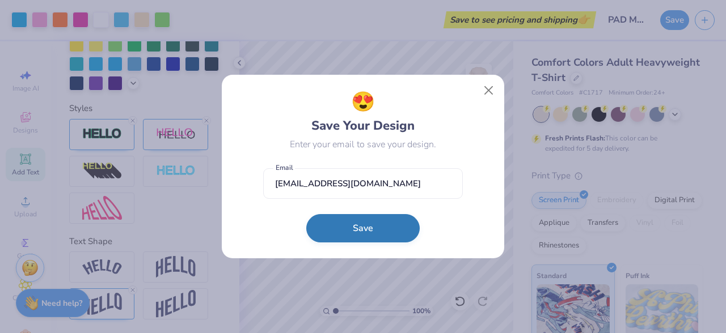
click at [357, 221] on button "Save" at bounding box center [362, 228] width 113 height 28
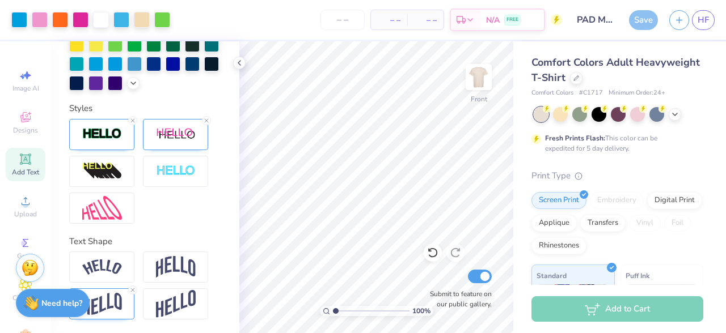
click at [381, 21] on span "– –" at bounding box center [389, 20] width 23 height 12
click at [399, 20] on span "– –" at bounding box center [389, 20] width 23 height 12
click at [356, 20] on input "number" at bounding box center [342, 20] width 44 height 20
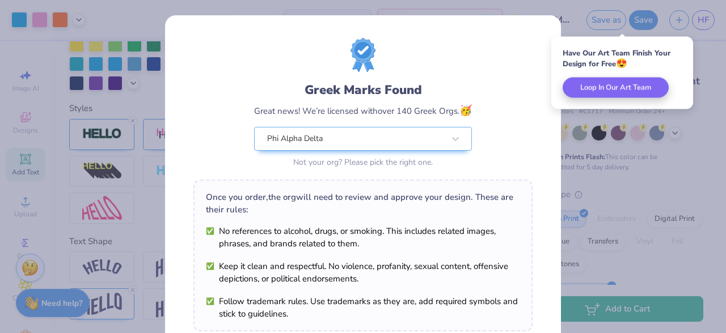
click at [544, 31] on div "Greek Marks Found Great news! We’re licensed with over 140 Greek Orgs. 🥳 Phi Al…" at bounding box center [363, 259] width 396 height 488
click at [525, 58] on div "Greek Marks Found Great news! We’re licensed with over 140 Greek Orgs. 🥳 Phi Al…" at bounding box center [362, 104] width 339 height 133
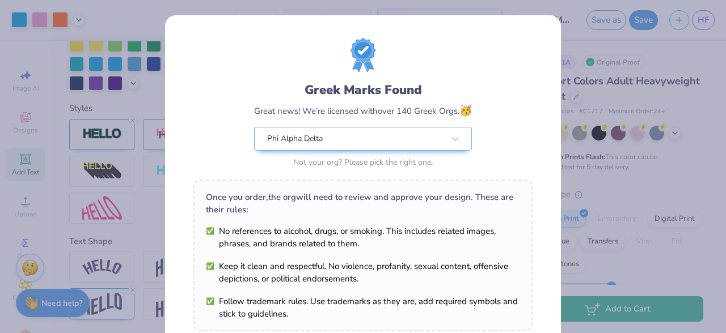
scroll to position [197, 0]
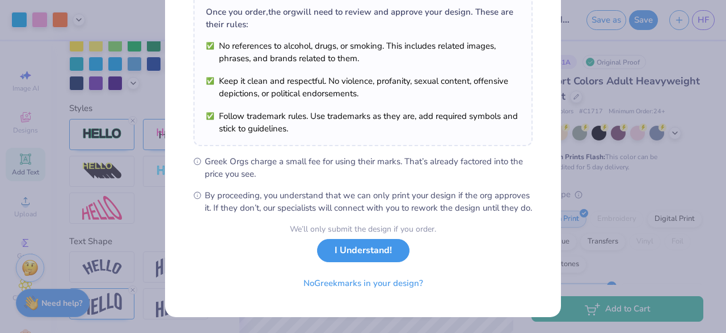
click at [386, 252] on button "I Understand!" at bounding box center [363, 250] width 92 height 23
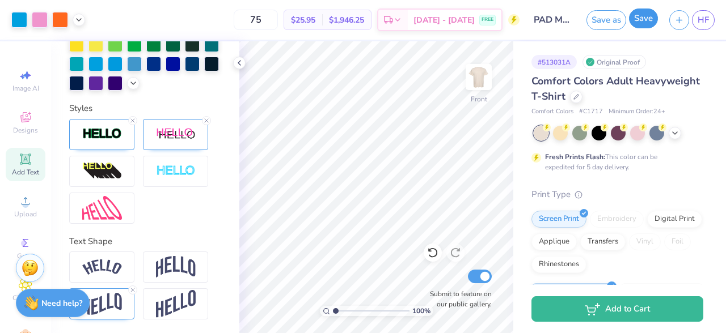
click at [644, 16] on button "Save" at bounding box center [643, 19] width 29 height 20
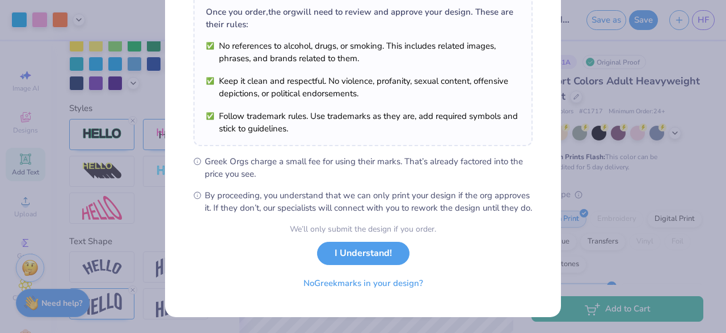
scroll to position [197, 0]
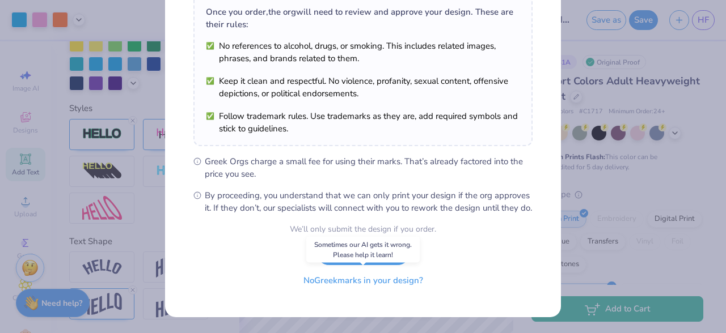
click at [379, 281] on button "No Greek marks in your design?" at bounding box center [363, 280] width 139 height 23
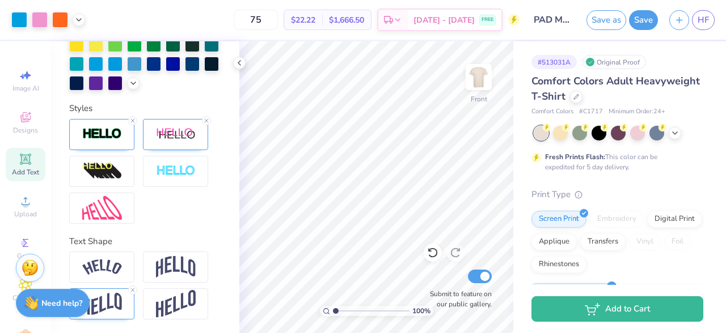
scroll to position [0, 0]
